Goal: Task Accomplishment & Management: Use online tool/utility

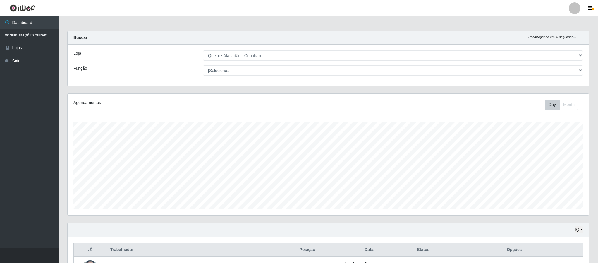
select select "463"
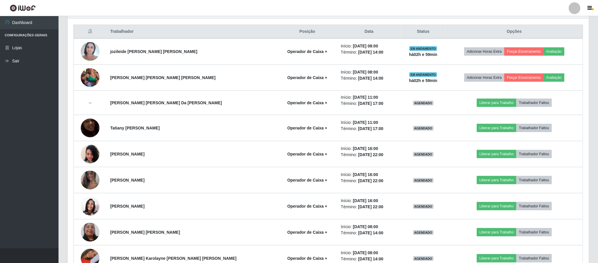
scroll to position [122, 521]
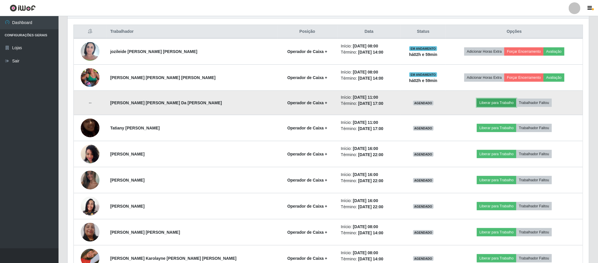
click at [492, 102] on button "Liberar para Trabalho" at bounding box center [497, 103] width 40 height 8
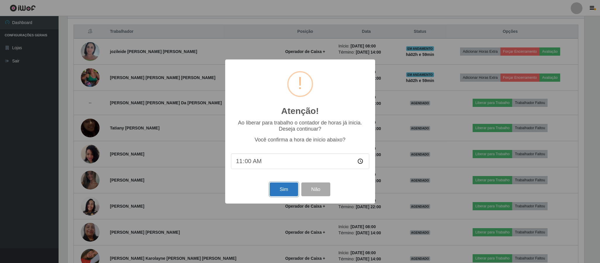
click at [273, 188] on button "Sim" at bounding box center [284, 189] width 28 height 14
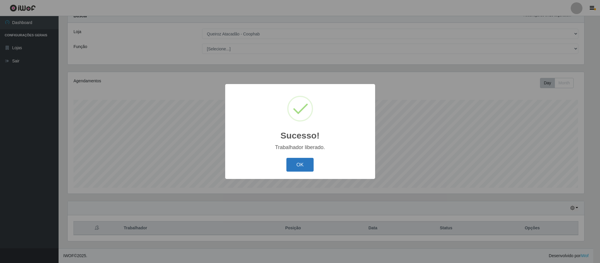
click at [306, 167] on button "OK" at bounding box center [299, 165] width 27 height 14
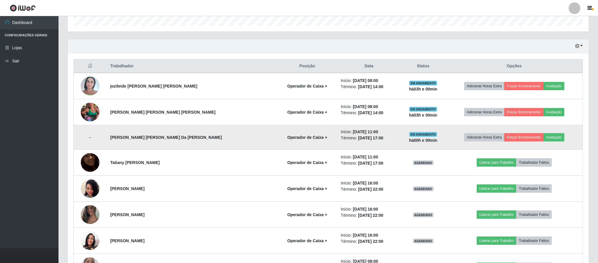
scroll to position [199, 0]
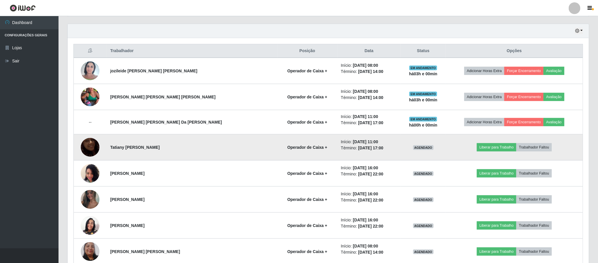
click at [90, 148] on img at bounding box center [90, 147] width 19 height 33
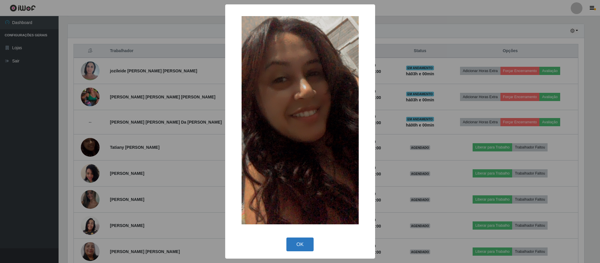
click at [293, 242] on button "OK" at bounding box center [299, 244] width 27 height 14
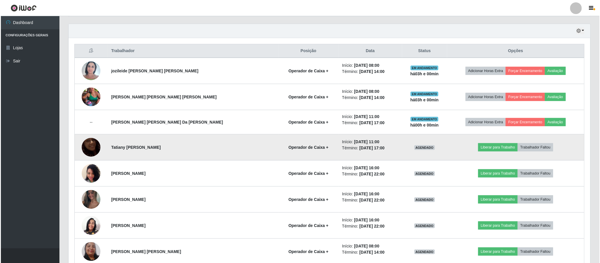
scroll to position [243, 0]
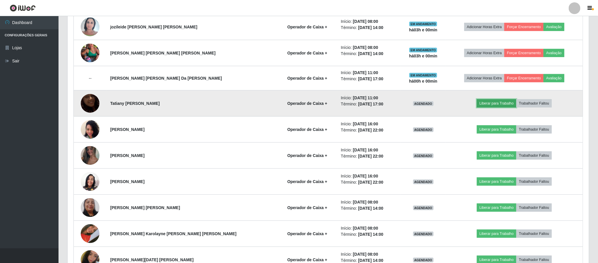
click at [483, 104] on button "Liberar para Trabalho" at bounding box center [497, 103] width 40 height 8
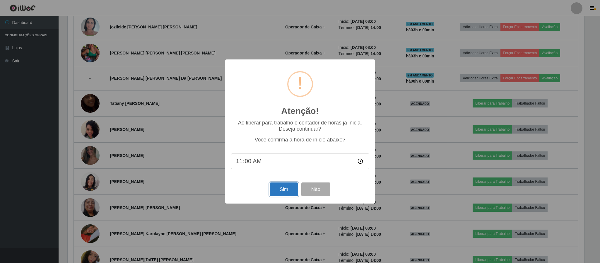
click at [278, 195] on button "Sim" at bounding box center [284, 189] width 28 height 14
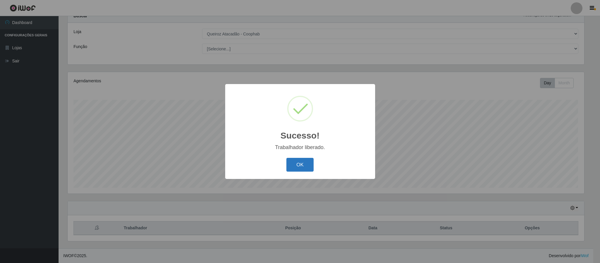
click at [308, 166] on button "OK" at bounding box center [299, 165] width 27 height 14
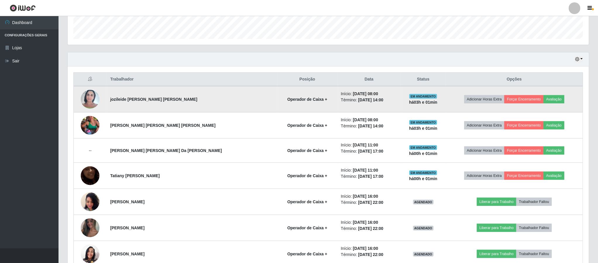
scroll to position [155, 0]
